Goal: Check status

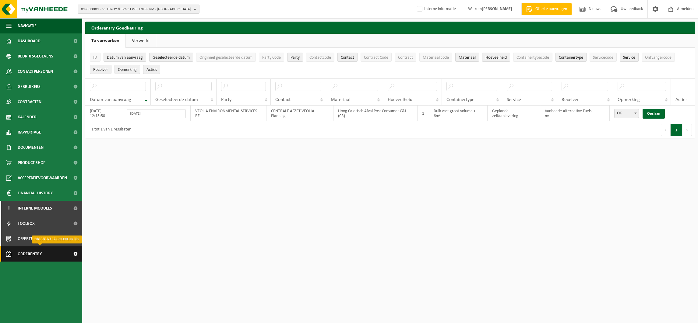
click at [34, 254] on span "Orderentry Goedkeuring" at bounding box center [43, 254] width 51 height 15
click at [106, 38] on link "Te verwerken" at bounding box center [105, 41] width 40 height 14
click at [138, 37] on link "Verwerkt" at bounding box center [141, 41] width 30 height 14
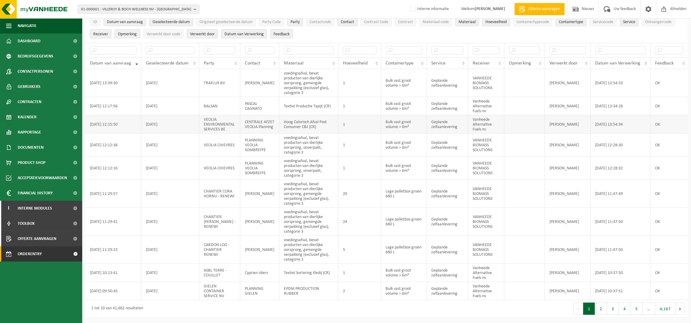
scroll to position [52, 0]
click at [600, 311] on button "2" at bounding box center [601, 309] width 12 height 12
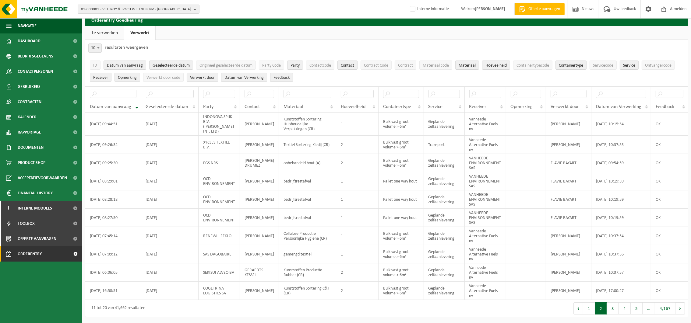
scroll to position [3, 0]
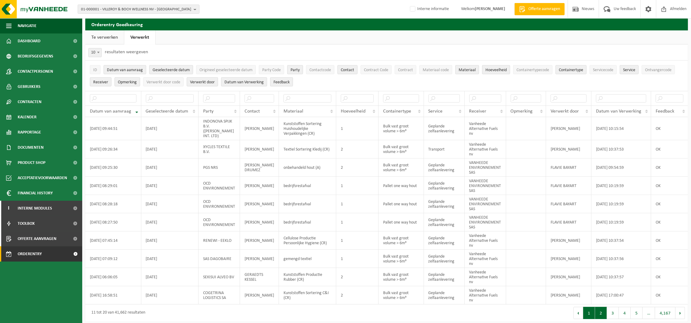
click at [590, 311] on button "1" at bounding box center [589, 313] width 12 height 12
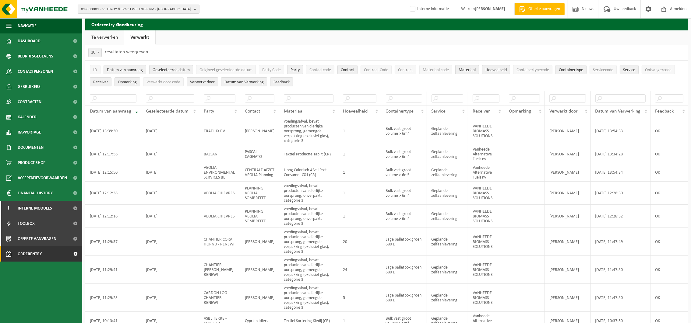
scroll to position [52, 0]
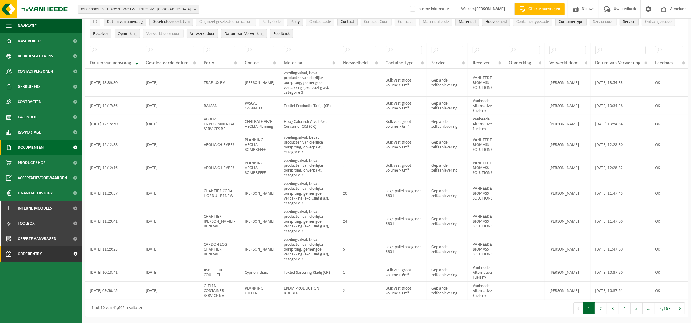
click at [32, 145] on span "Documenten" at bounding box center [31, 147] width 26 height 15
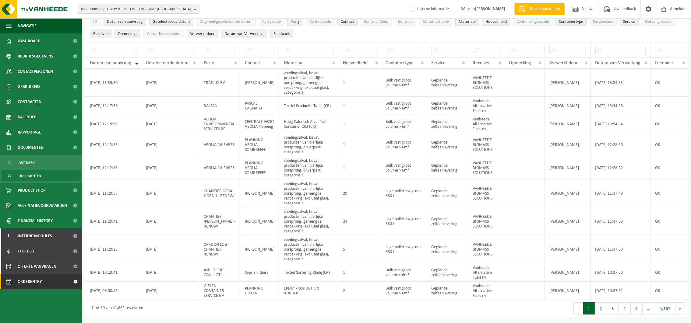
click at [30, 172] on span "Documenten" at bounding box center [30, 176] width 23 height 12
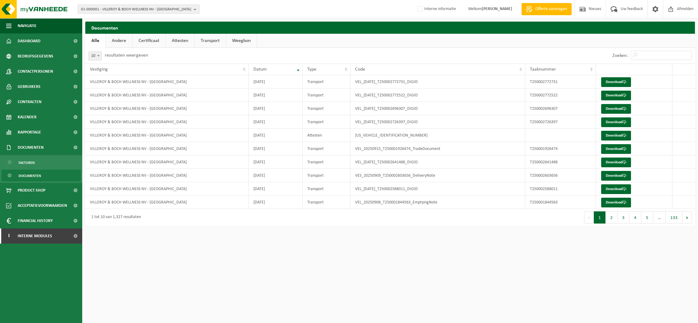
click at [123, 13] on span "01-000001 - VILLEROY & BOCH WELLNESS NV - [GEOGRAPHIC_DATA]" at bounding box center [136, 9] width 110 height 9
click at [120, 19] on input "text" at bounding box center [138, 19] width 119 height 8
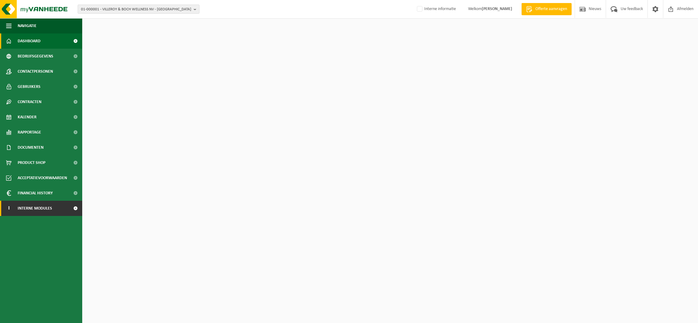
click at [55, 209] on link "I Interne modules" at bounding box center [41, 208] width 82 height 15
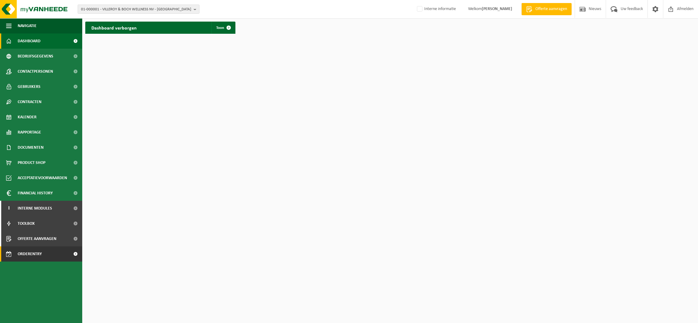
click at [28, 257] on span "Orderentry Goedkeuring" at bounding box center [43, 254] width 51 height 15
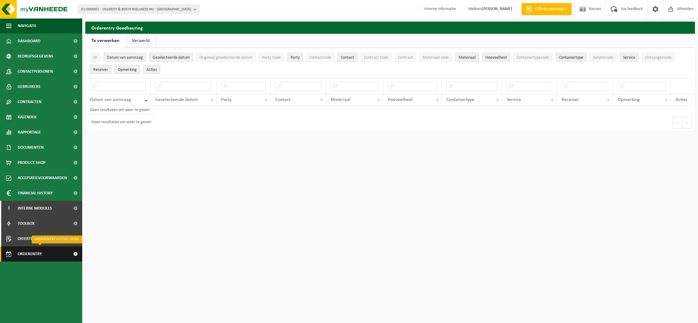
click at [28, 255] on span "Orderentry Goedkeuring" at bounding box center [43, 254] width 51 height 15
